Goal: Information Seeking & Learning: Learn about a topic

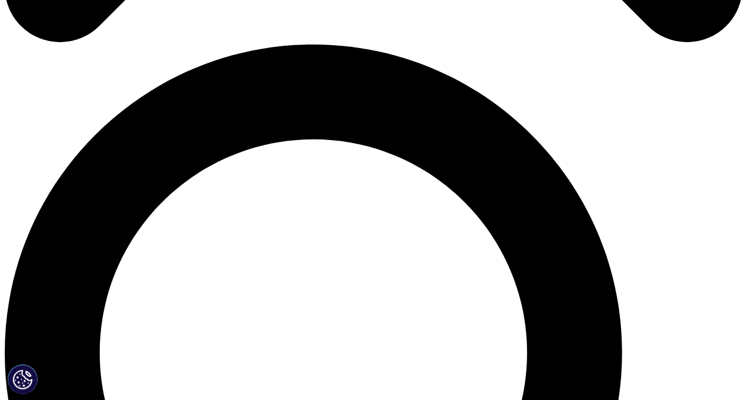
scroll to position [713, 0]
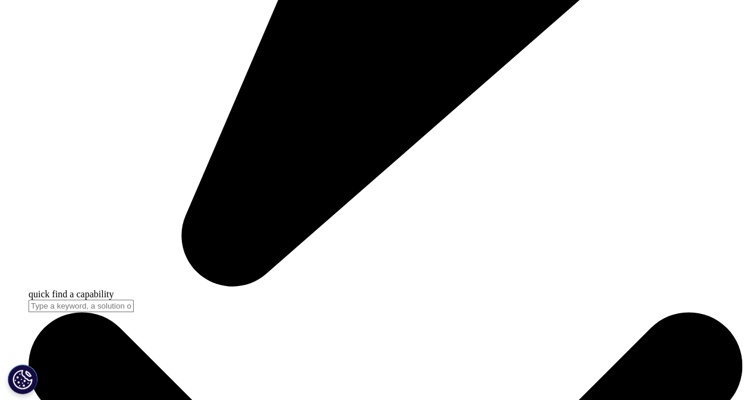
scroll to position [3206, 0]
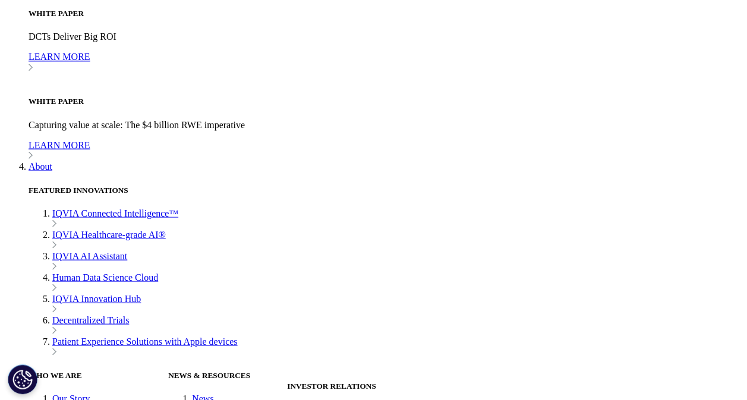
scroll to position [3385, 0]
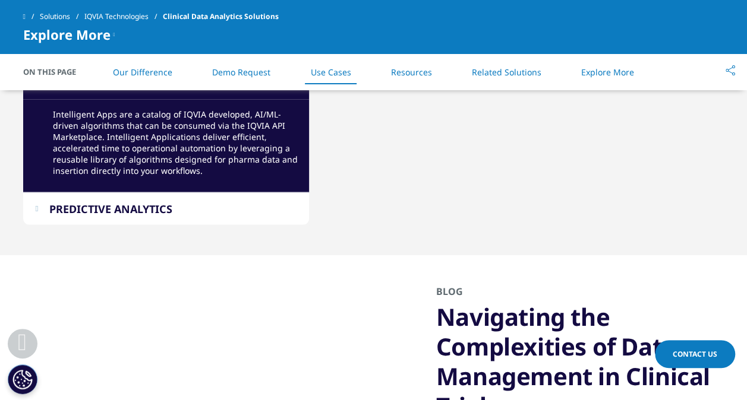
click at [169, 210] on div "PREDICTIVE ANALYTICS" at bounding box center [110, 209] width 123 height 14
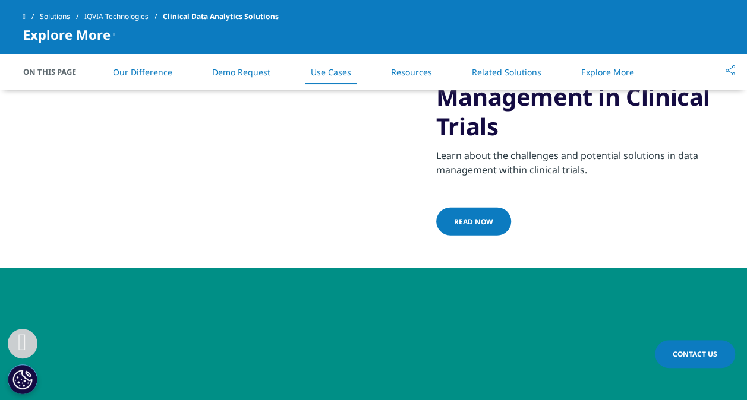
scroll to position [3800, 0]
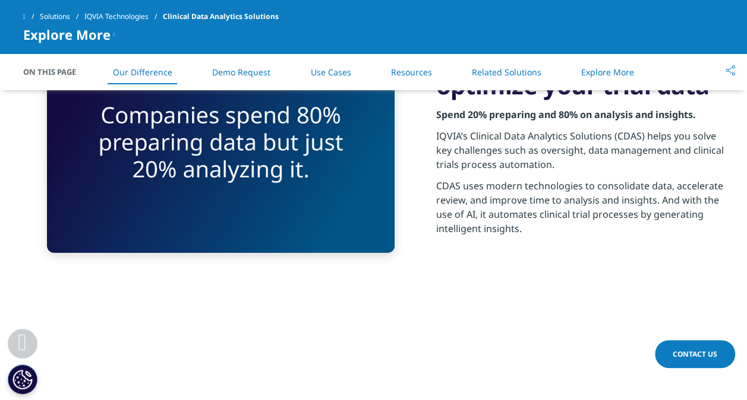
scroll to position [1959, 0]
